Goal: Task Accomplishment & Management: Use online tool/utility

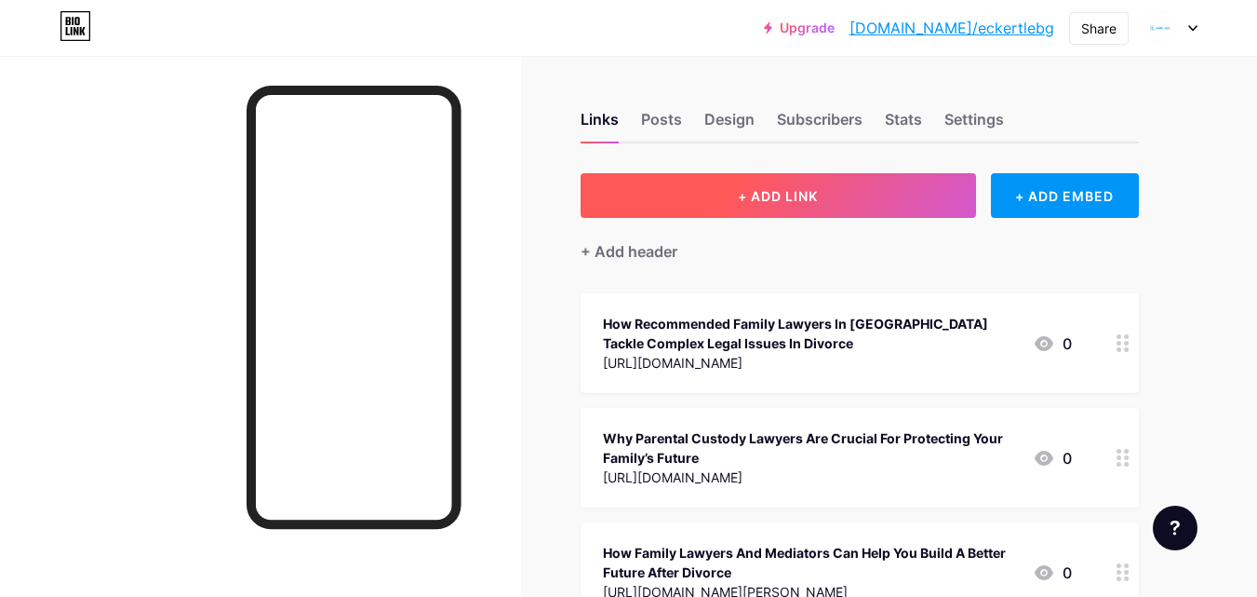
click at [779, 197] on span "+ ADD LINK" at bounding box center [778, 196] width 80 height 16
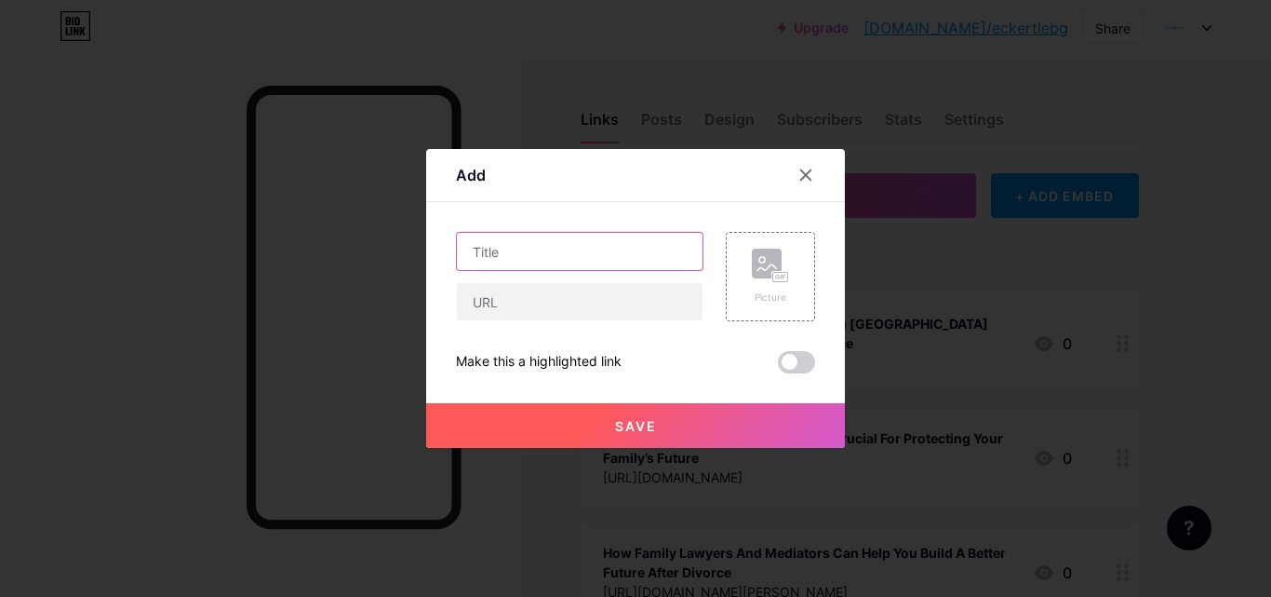
click at [578, 259] on input "text" at bounding box center [580, 251] width 246 height 37
paste input "How Family Lawyers in [GEOGRAPHIC_DATA] Are Redefining Modern Legal Support"
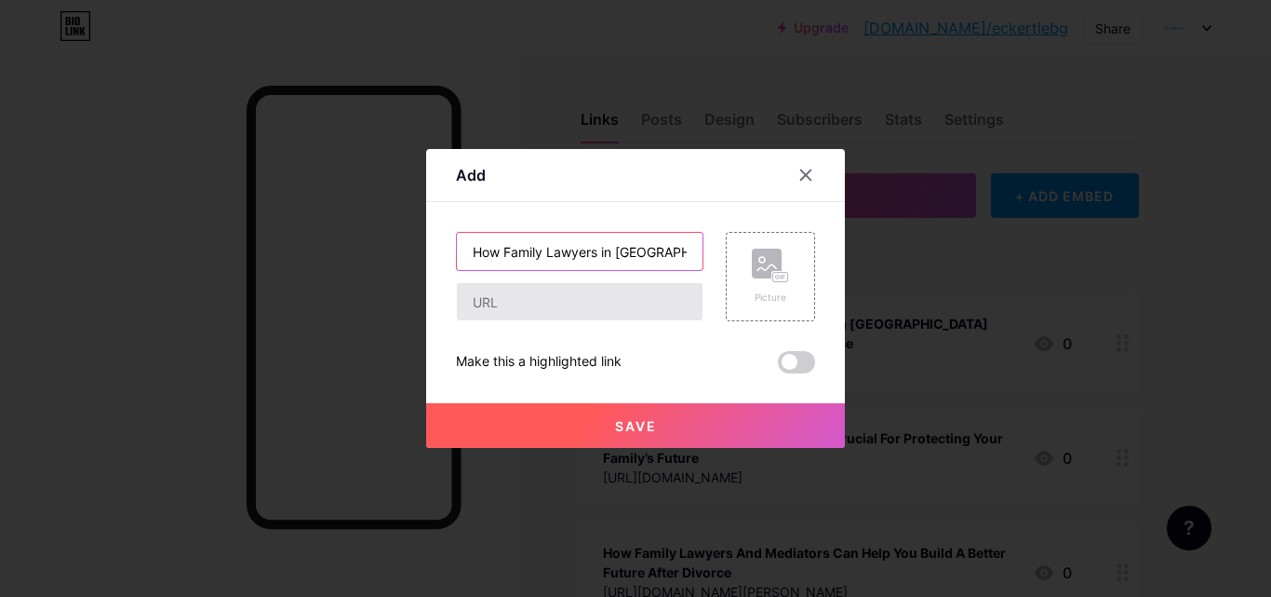
scroll to position [0, 234]
type input "How Family Lawyers in [GEOGRAPHIC_DATA] Are Redefining Modern Legal Support"
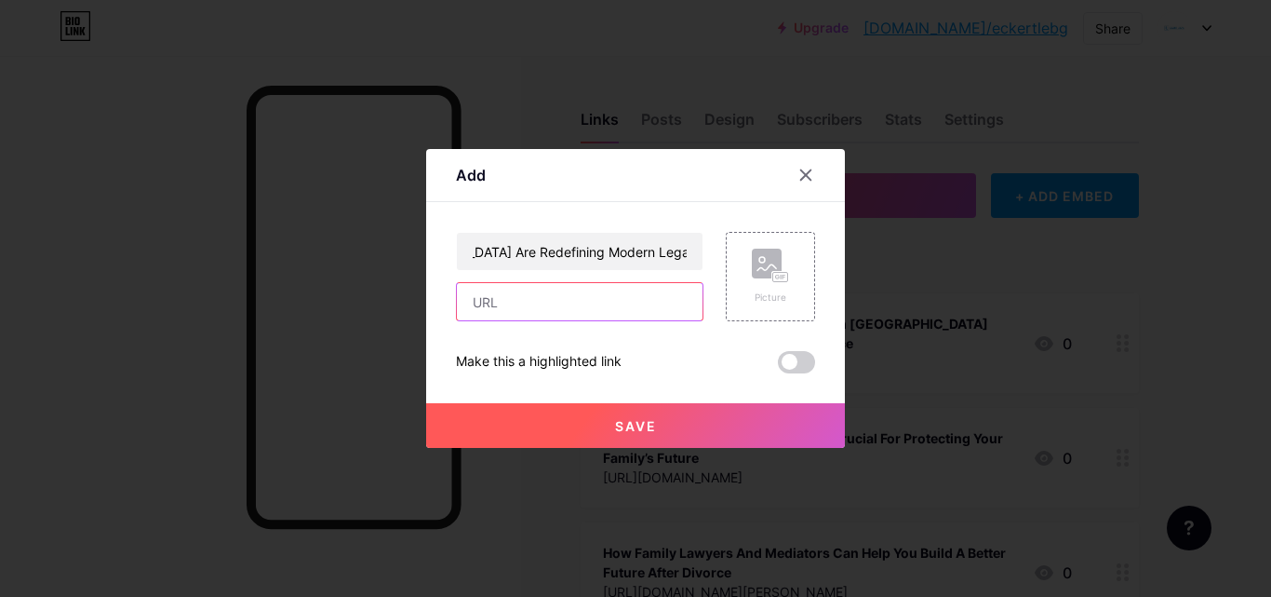
click at [530, 291] on input "text" at bounding box center [580, 301] width 246 height 37
paste input "[URL][DOMAIN_NAME]"
type input "[URL][DOMAIN_NAME]"
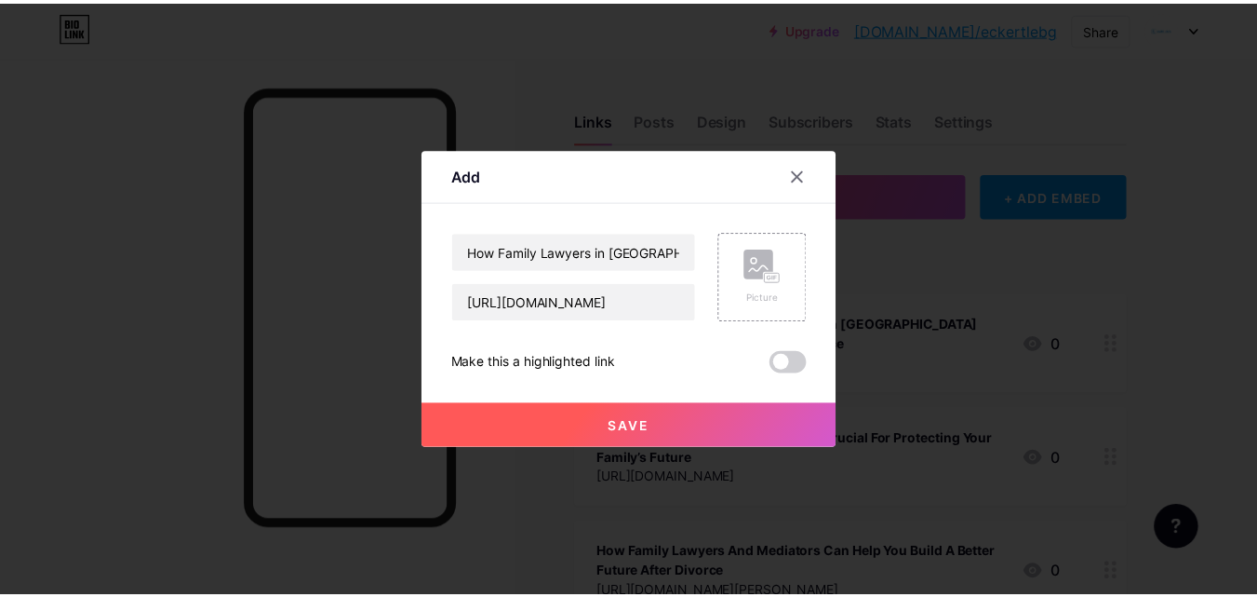
scroll to position [0, 0]
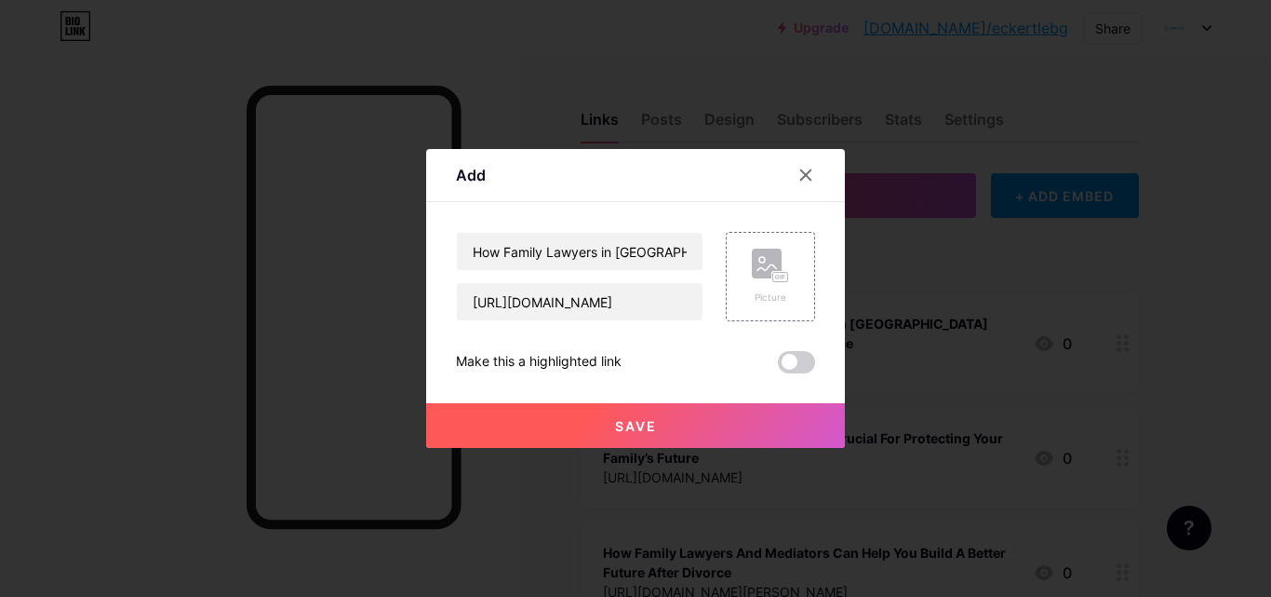
click at [607, 429] on button "Save" at bounding box center [635, 425] width 419 height 45
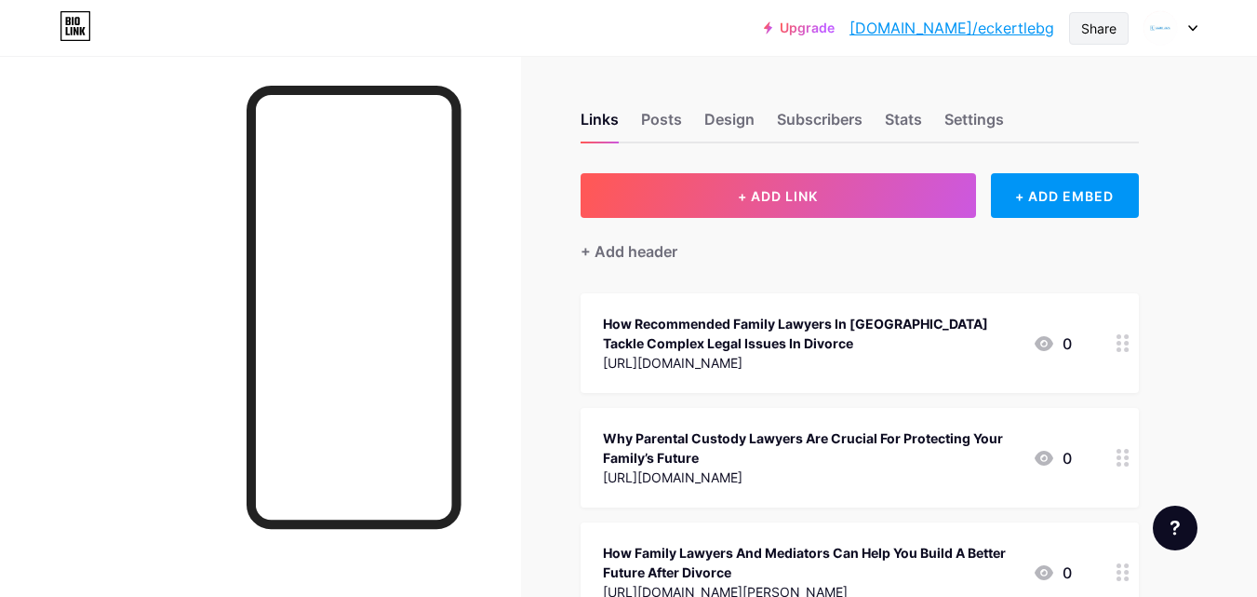
click at [1104, 32] on div "Share" at bounding box center [1098, 29] width 35 height 20
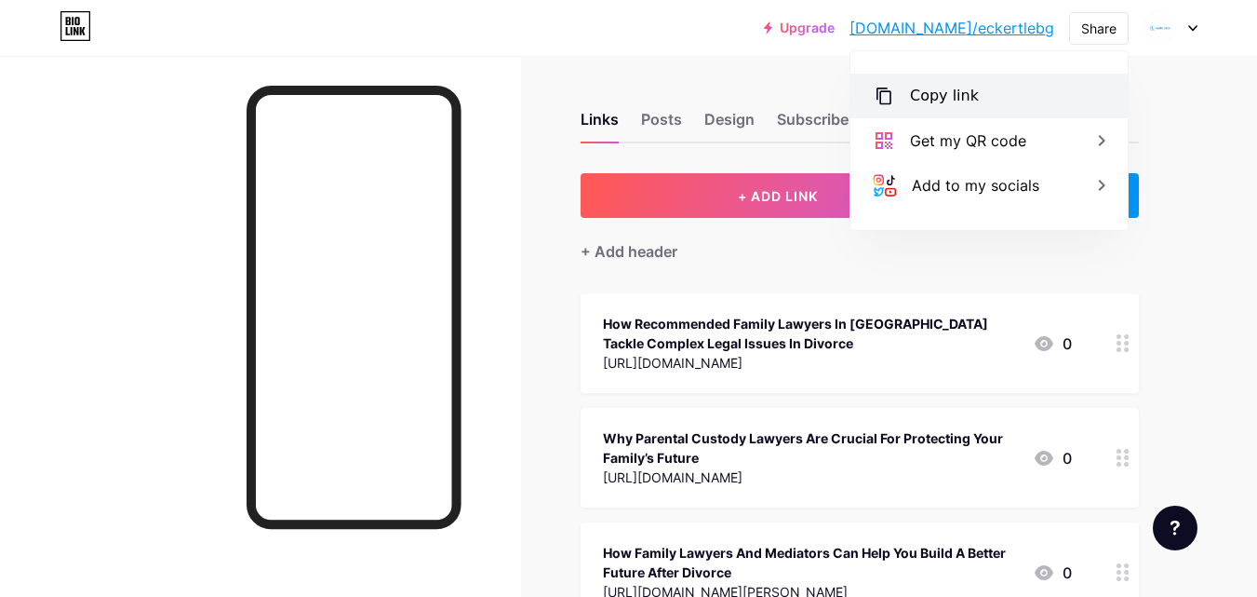
click at [944, 92] on div "Copy link" at bounding box center [944, 96] width 69 height 22
